Goal: Information Seeking & Learning: Learn about a topic

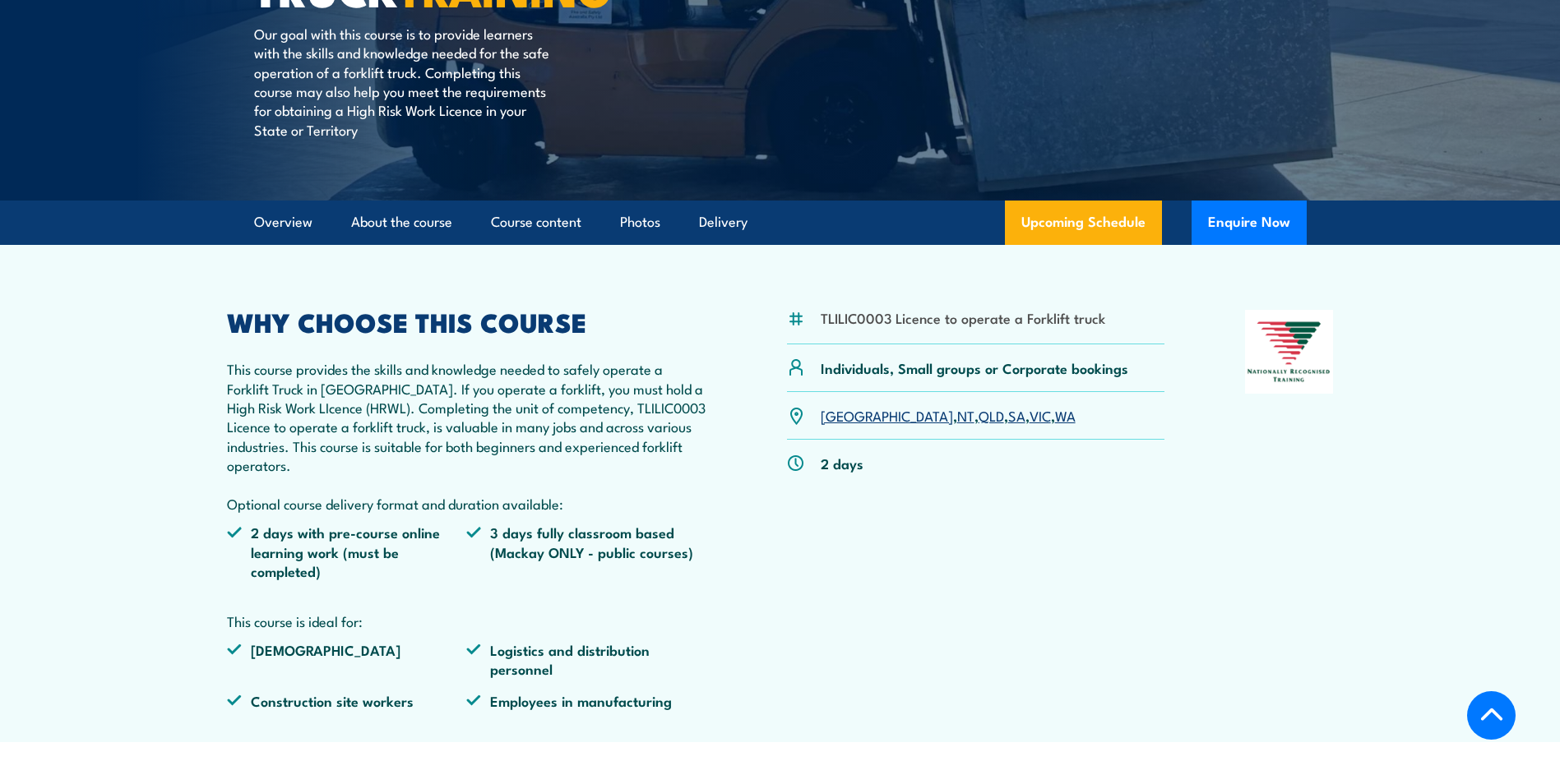
scroll to position [329, 0]
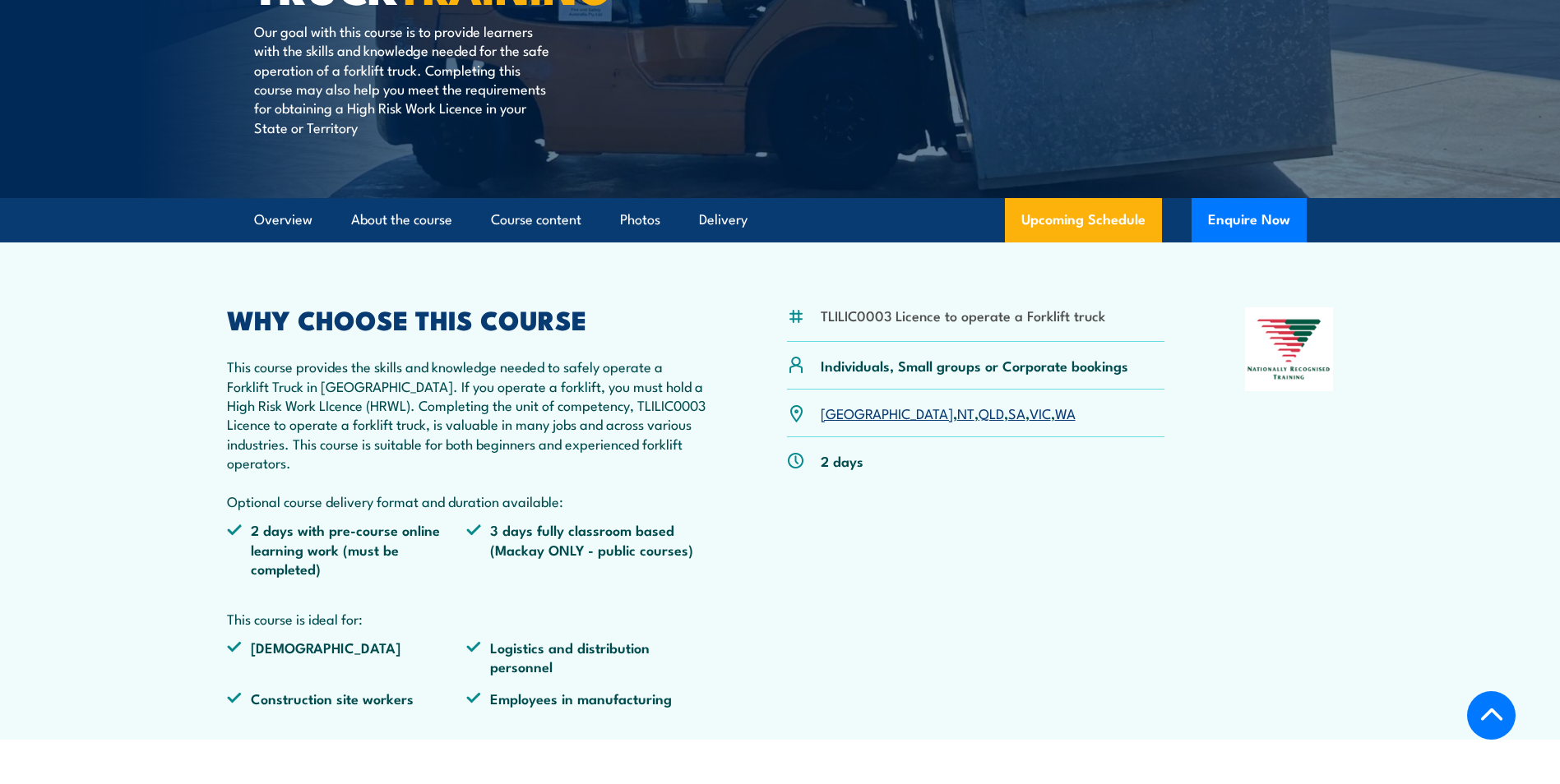
click at [978, 414] on link "QLD" at bounding box center [991, 413] width 25 height 20
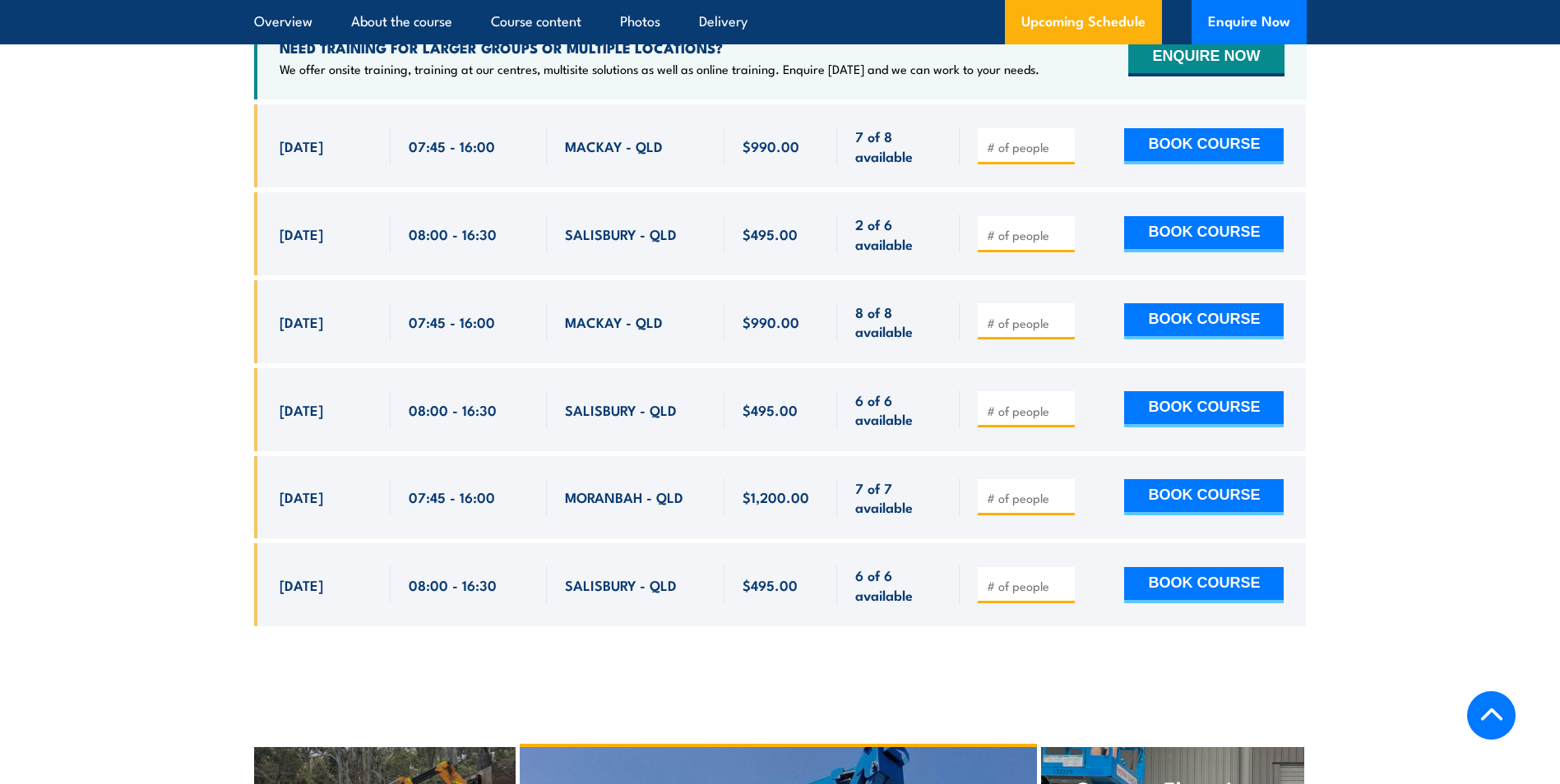
scroll to position [2834, 0]
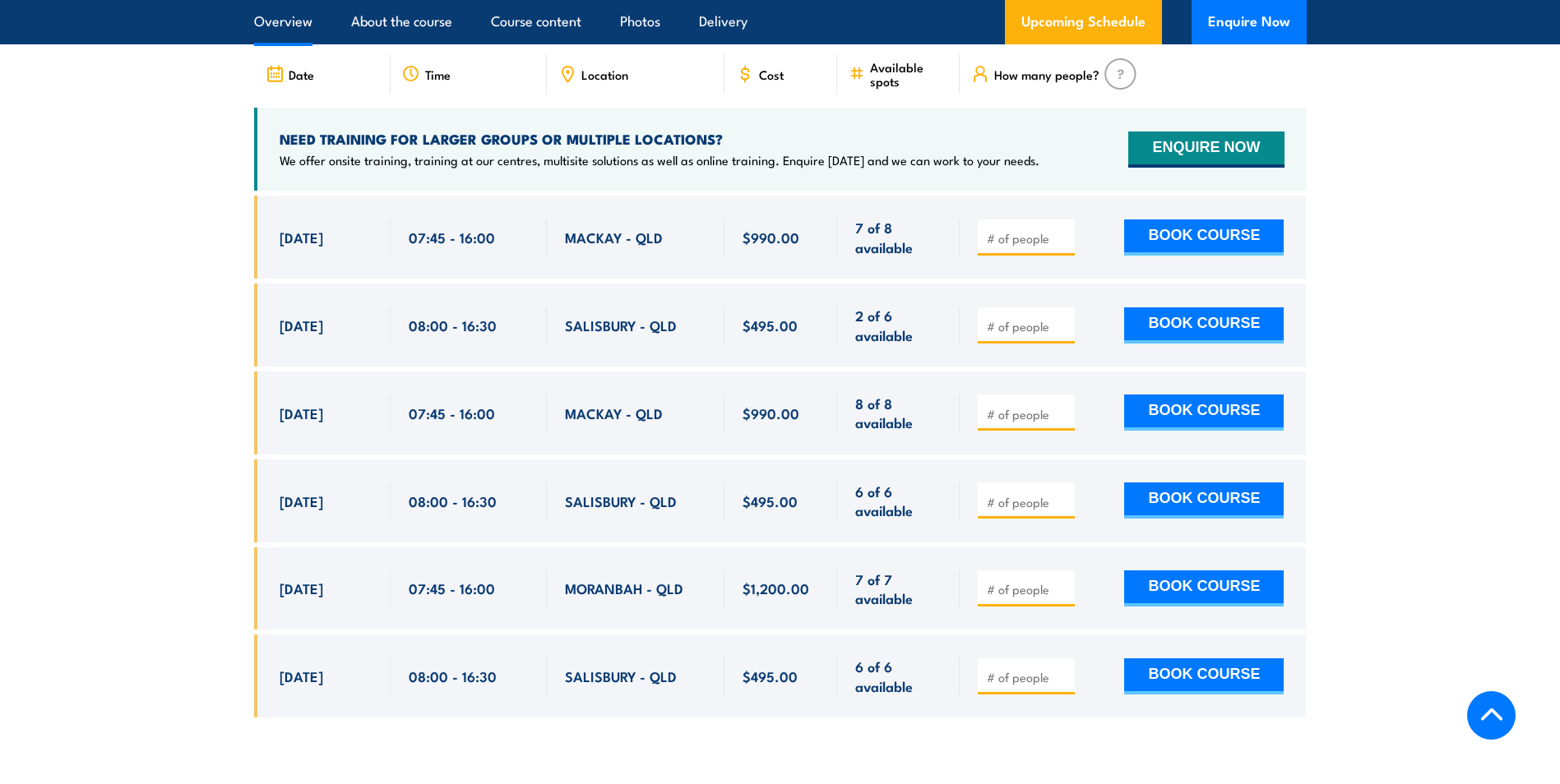
click at [271, 24] on link "Overview" at bounding box center [284, 22] width 58 height 43
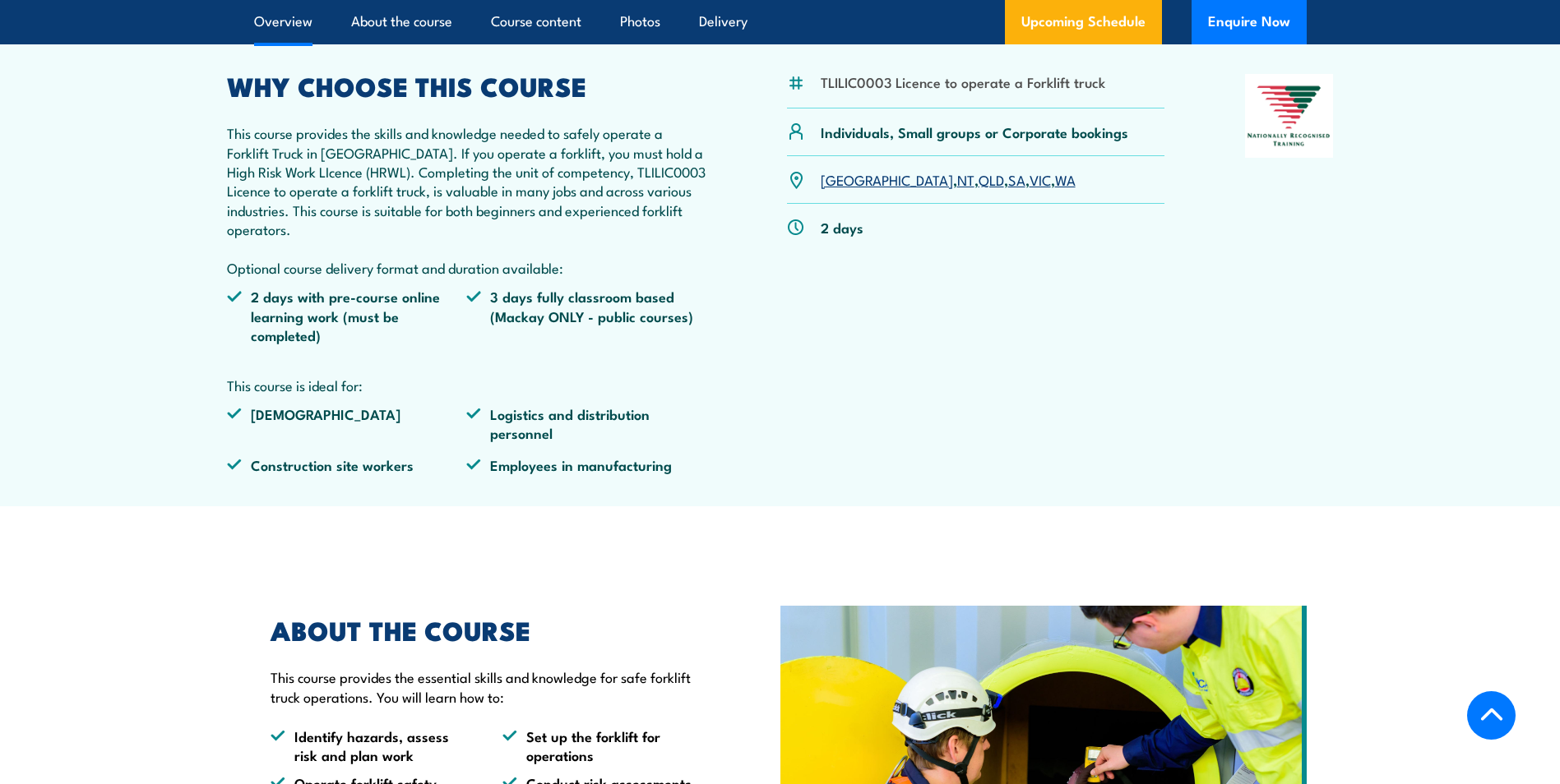
scroll to position [469, 0]
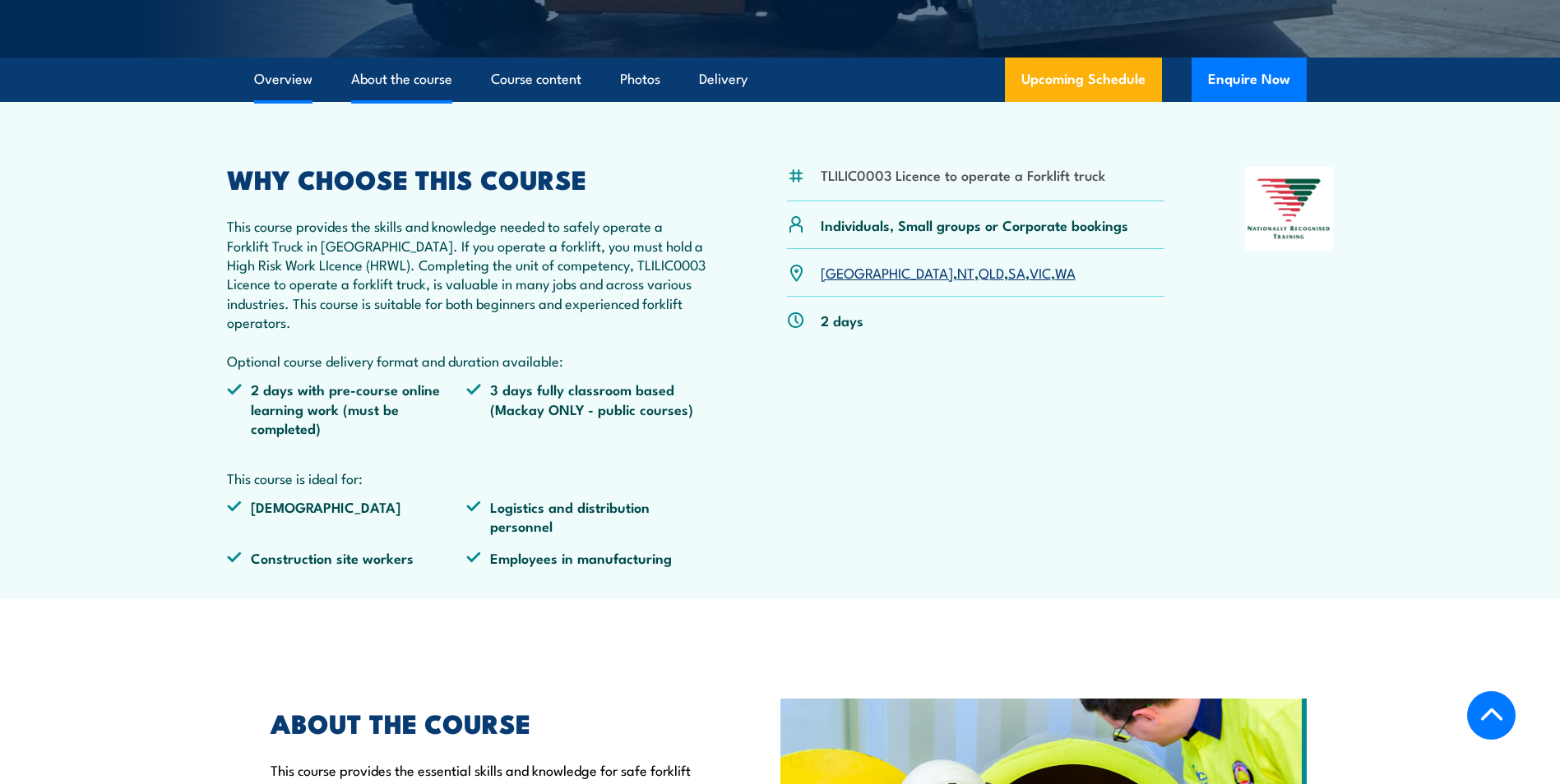
click at [412, 74] on link "About the course" at bounding box center [402, 79] width 101 height 43
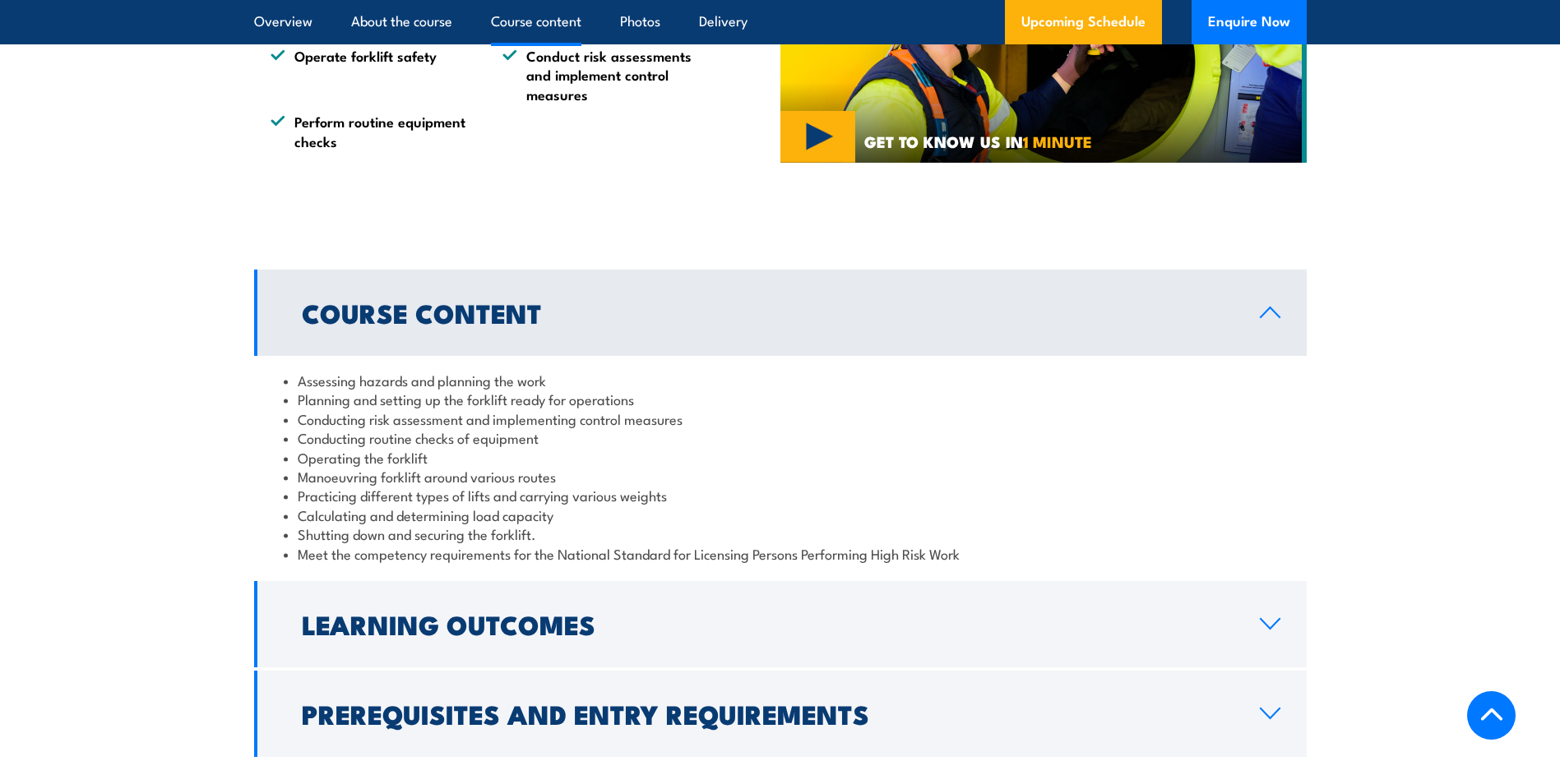
scroll to position [1366, 0]
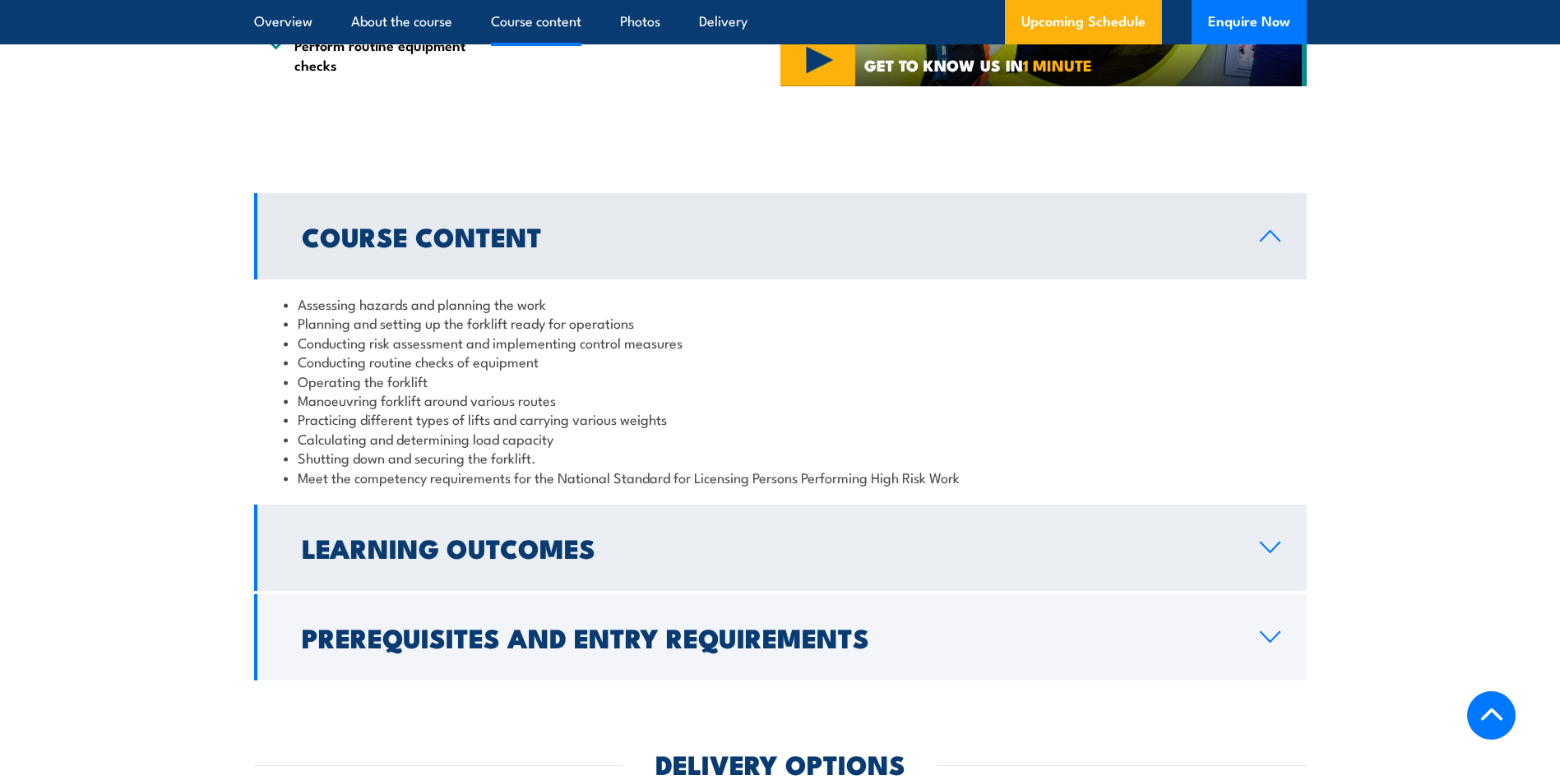
click at [1269, 547] on icon at bounding box center [1271, 547] width 23 height 13
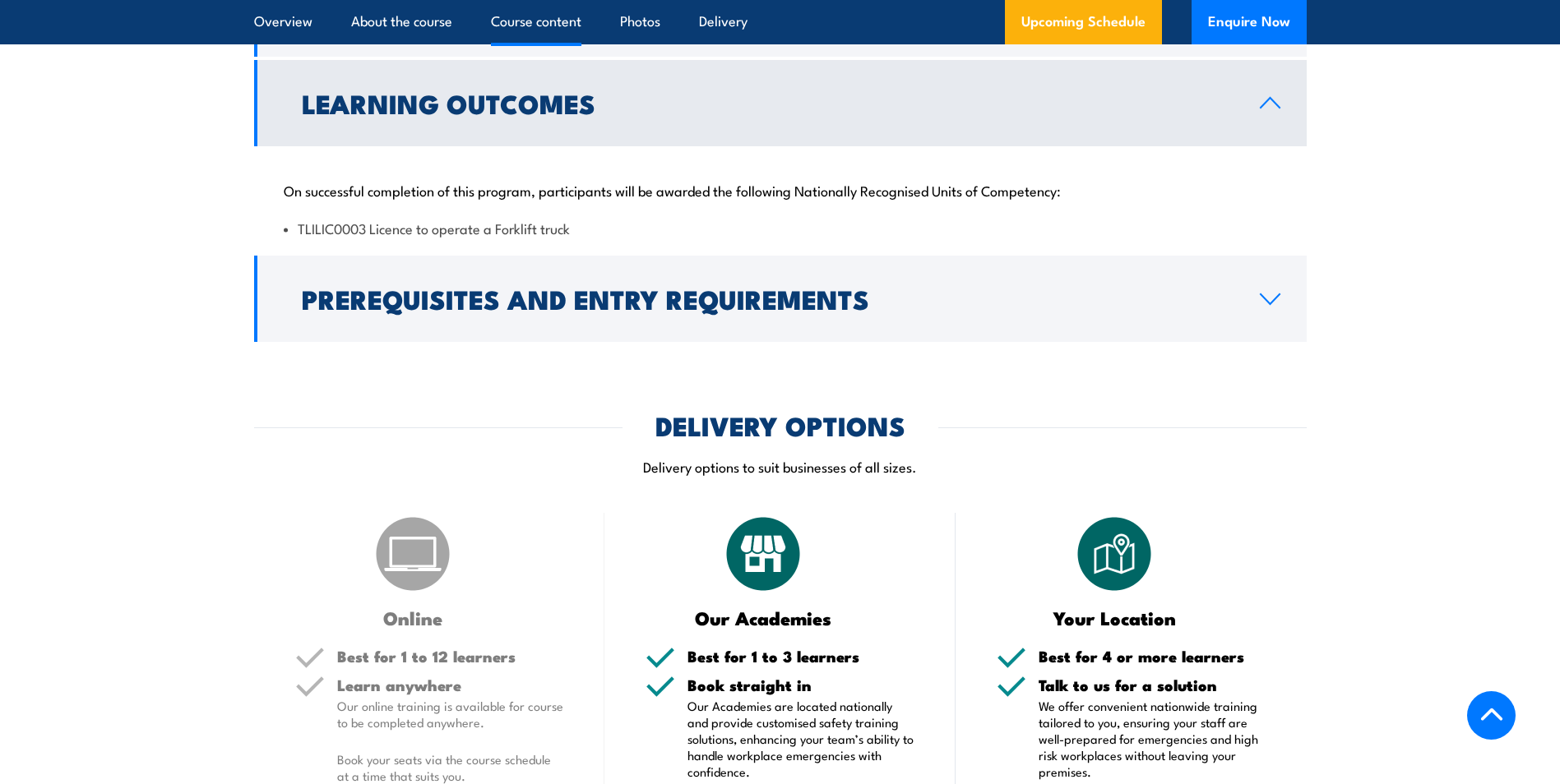
scroll to position [1613, 0]
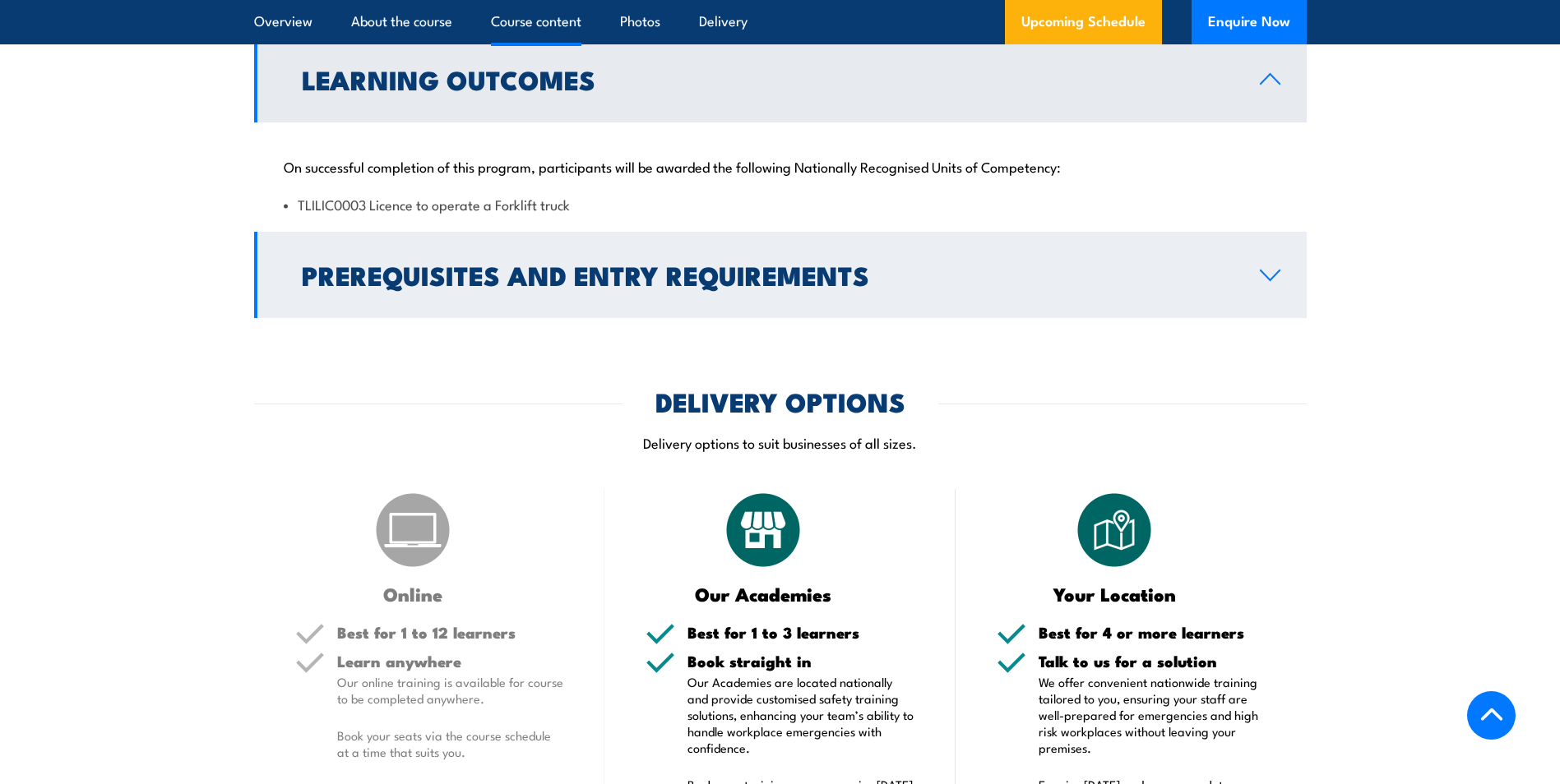
click at [1273, 278] on icon at bounding box center [1271, 275] width 19 height 9
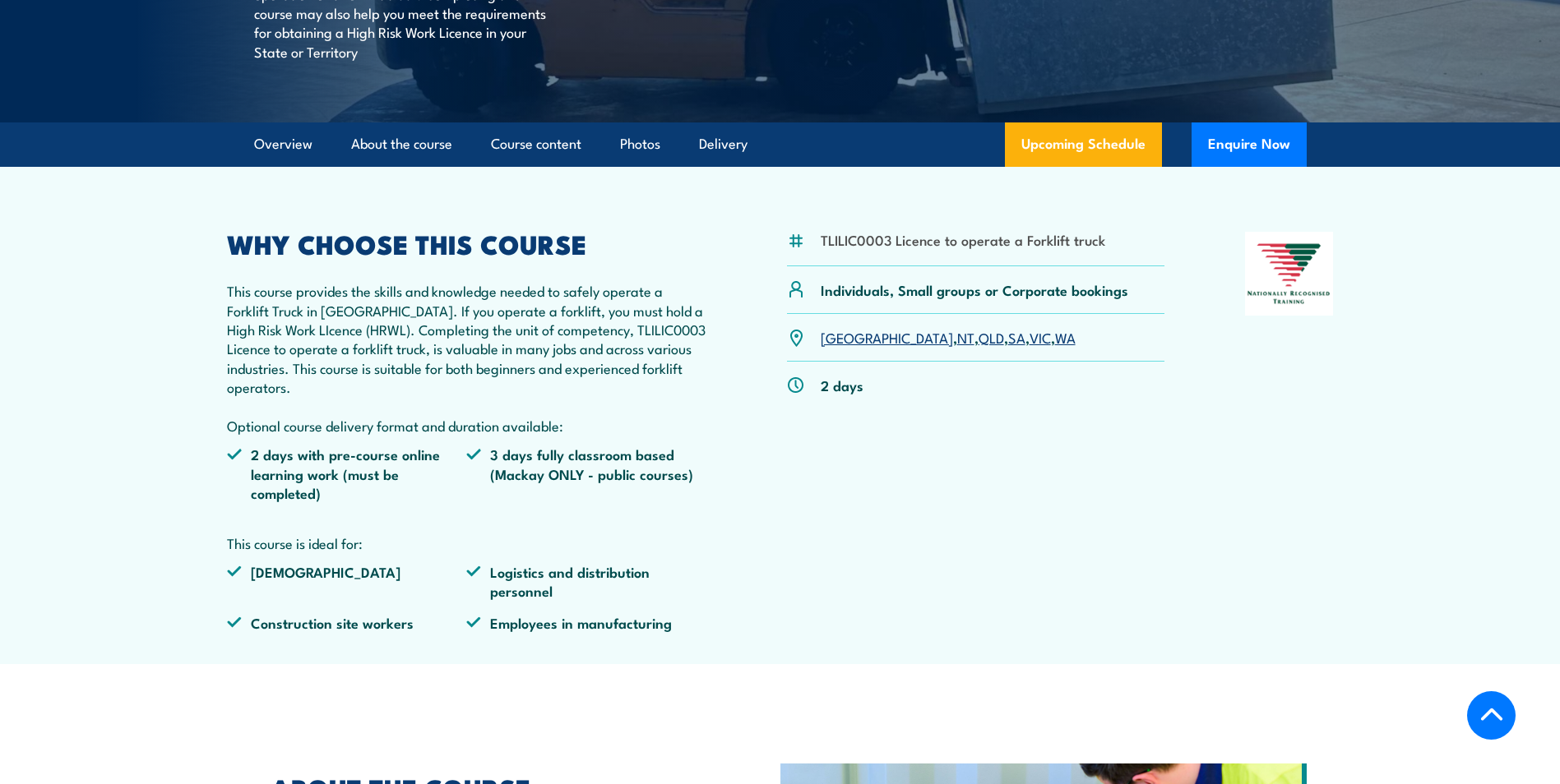
scroll to position [411, 0]
